Goal: Ask a question: Seek information or help from site administrators or community

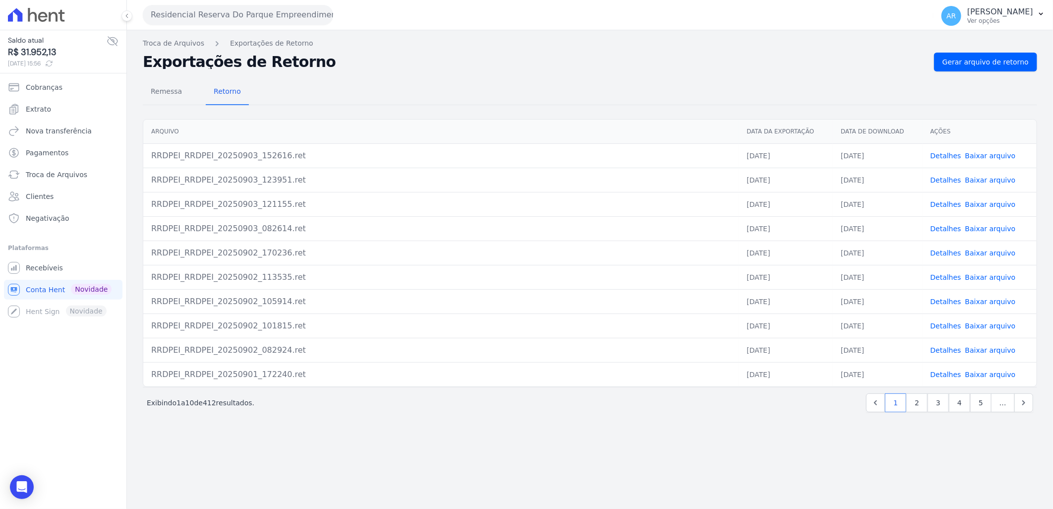
click at [977, 71] on div "Remessa Retorno Arquivo Data da Exportação Data de Download Ações RRDPEI_RRDPEI…" at bounding box center [590, 246] width 894 height 350
click at [970, 58] on span "Gerar arquivo de retorno" at bounding box center [985, 62] width 86 height 10
drag, startPoint x: 992, startPoint y: 85, endPoint x: 981, endPoint y: 66, distance: 21.3
click at [982, 73] on div "Remessa Retorno Arquivo Data da Exportação Data de Download Ações RRDPEI_RRDPEI…" at bounding box center [590, 246] width 894 height 350
click at [981, 66] on span "Gerar arquivo de retorno" at bounding box center [985, 62] width 86 height 10
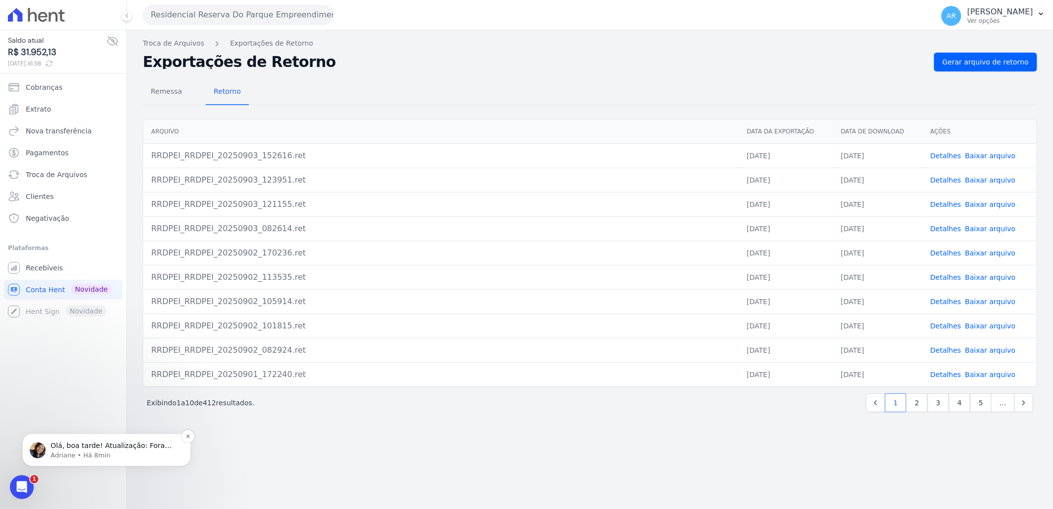
click at [93, 444] on p "Olá, boa tarde! Atualização: Foram identificadas as parcelas que estavam penden…" at bounding box center [115, 445] width 128 height 10
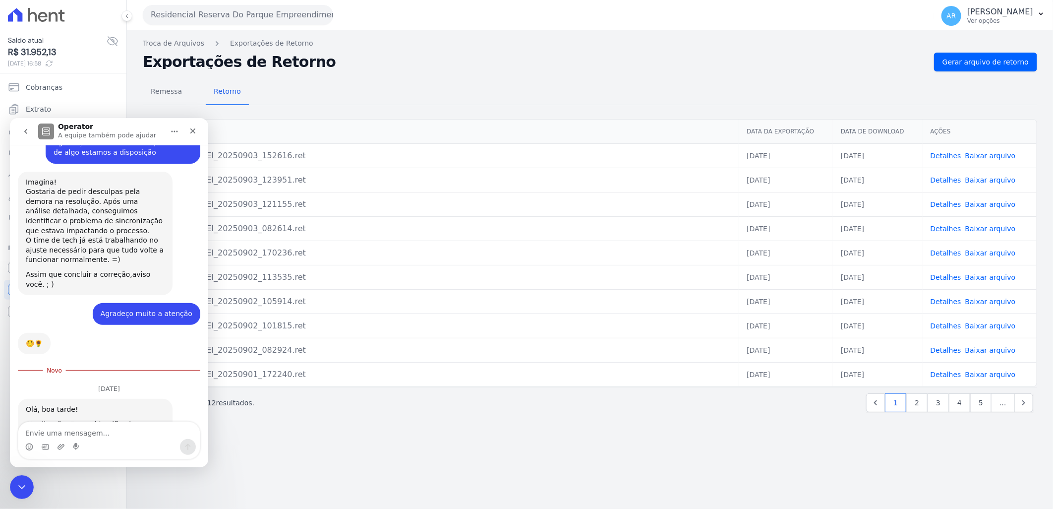
scroll to position [1553, 0]
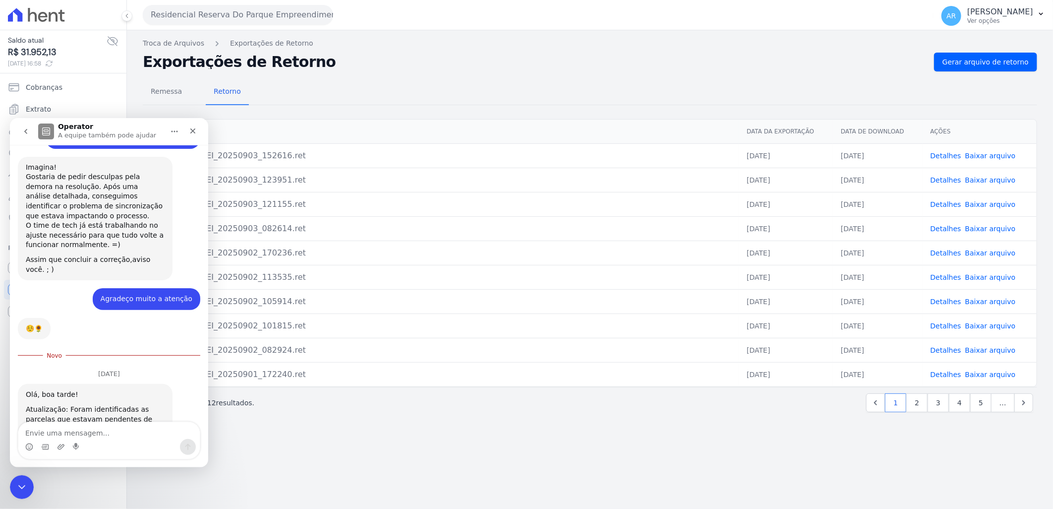
click at [94, 436] on textarea "Envie uma mensagem..." at bounding box center [108, 429] width 181 height 17
type textarea "Nossa que bom!!"
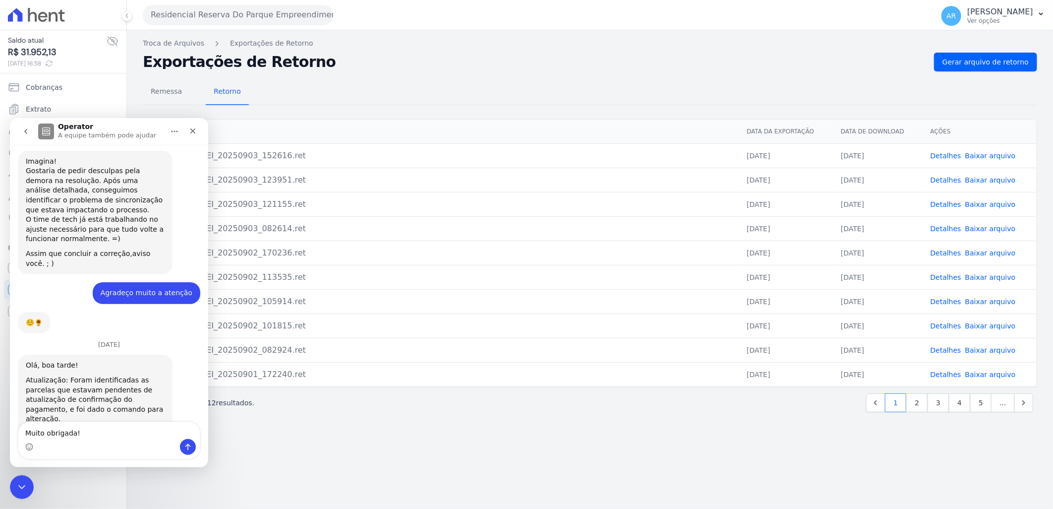
type textarea "Muito obrigada!!"
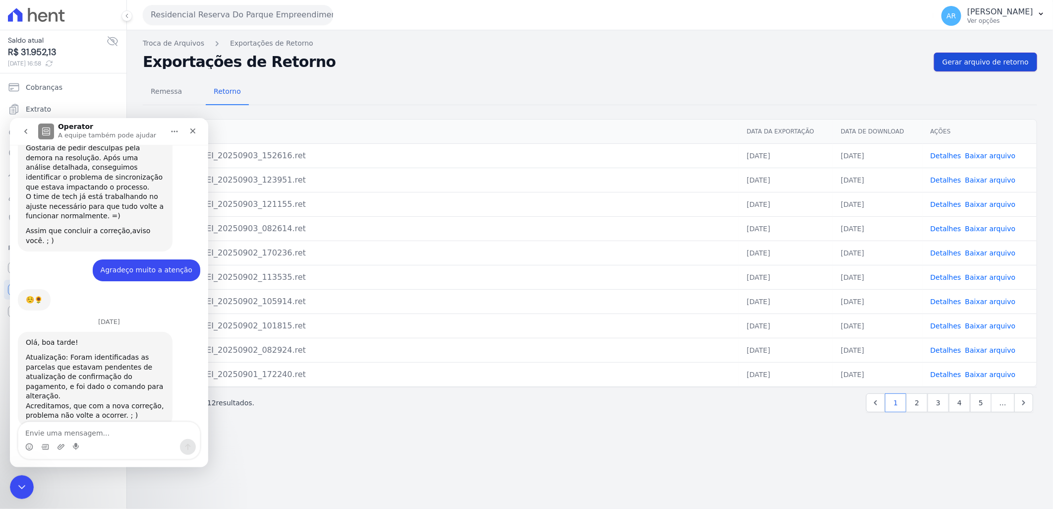
click at [970, 53] on link "Gerar arquivo de retorno" at bounding box center [985, 62] width 103 height 19
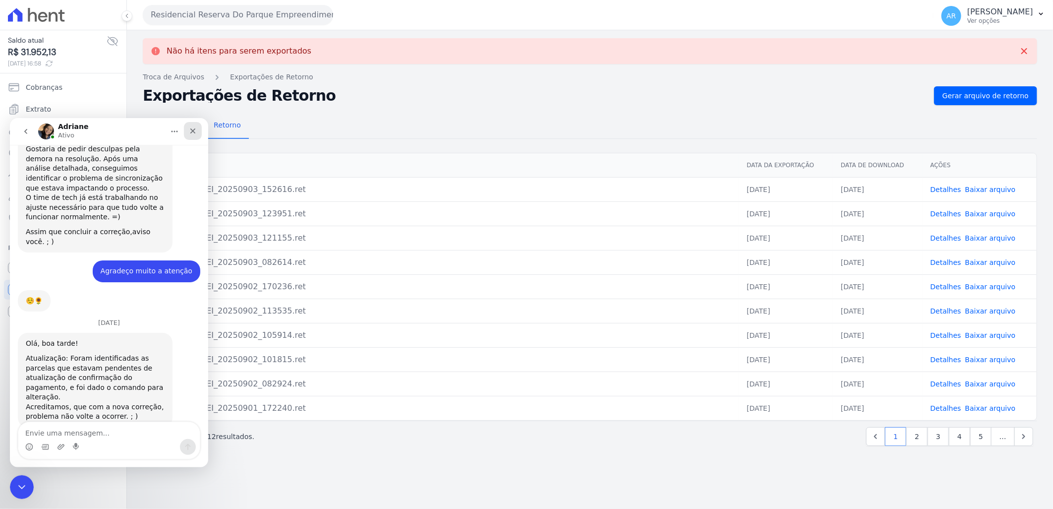
click at [196, 127] on icon "Fechar" at bounding box center [193, 130] width 8 height 8
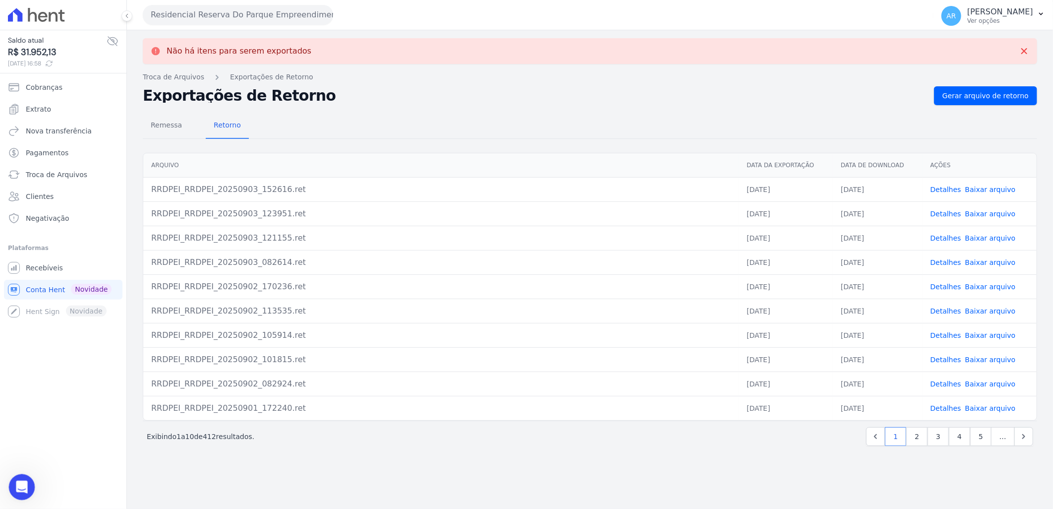
click at [25, 481] on icon "Abertura do Messenger da Intercom" at bounding box center [20, 485] width 16 height 16
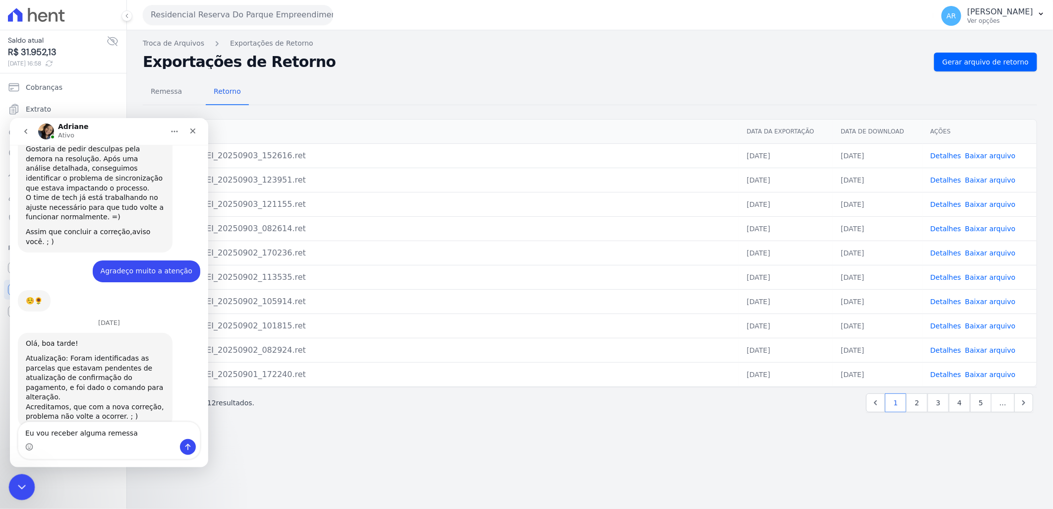
type textarea "Eu vou receber alguma remessa?"
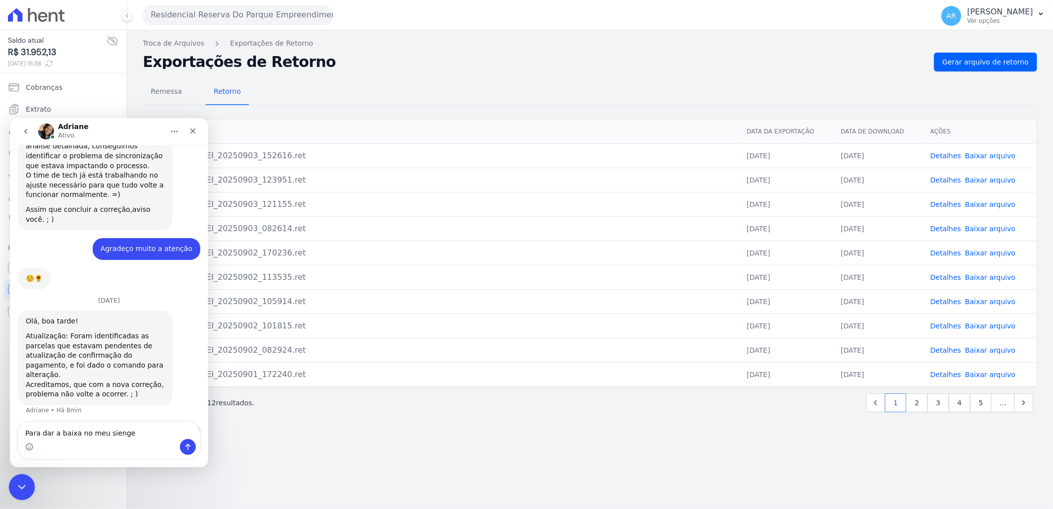
type textarea "Para dar a baixa no meu sienge?"
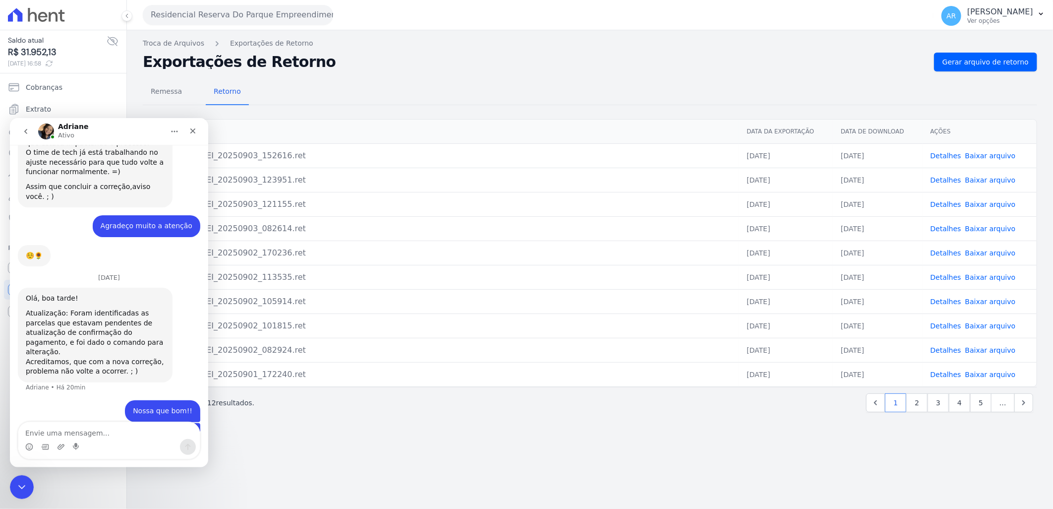
click at [371, 462] on div "Não há itens para serem exportados Troca de [GEOGRAPHIC_DATA] Exportações de Re…" at bounding box center [590, 269] width 926 height 478
